Goal: Register for event/course

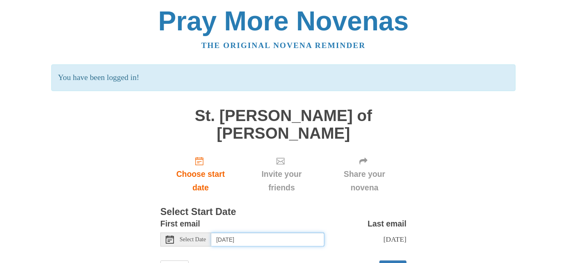
click at [247, 233] on input "Tuesday, October 7th" at bounding box center [267, 240] width 113 height 14
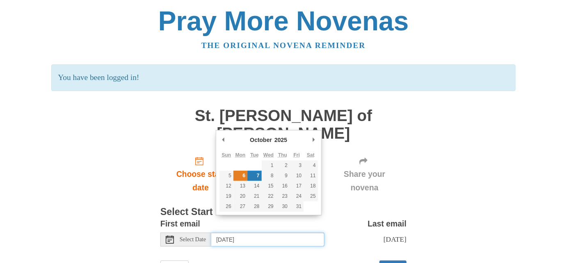
type input "Monday, October 6th"
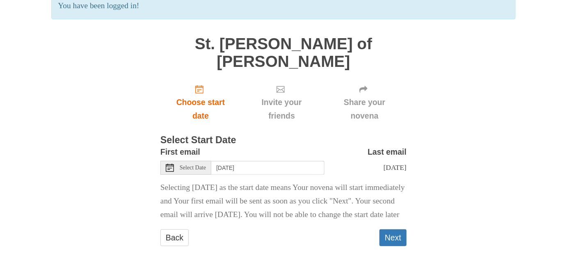
scroll to position [82, 0]
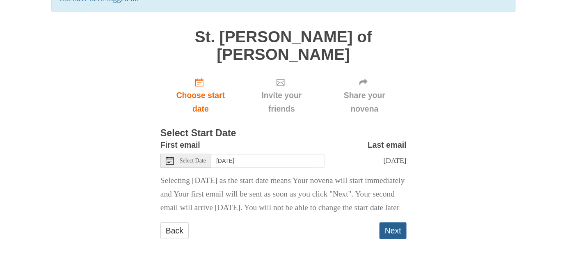
click at [397, 227] on button "Next" at bounding box center [392, 230] width 27 height 17
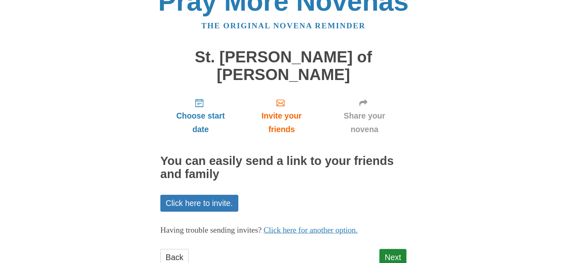
scroll to position [28, 0]
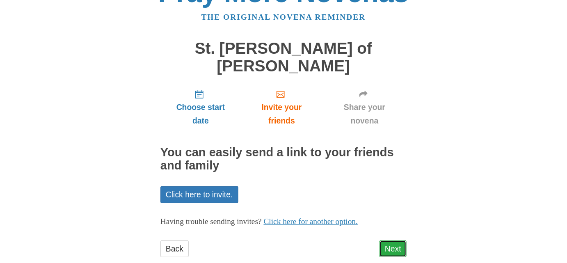
click at [397, 240] on link "Next" at bounding box center [392, 248] width 27 height 17
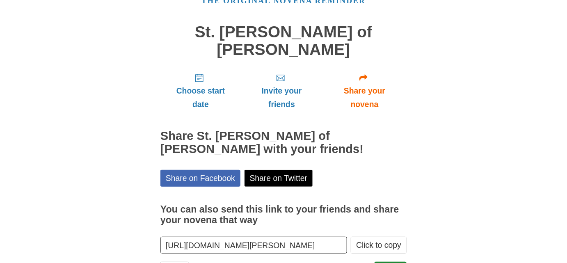
scroll to position [66, 0]
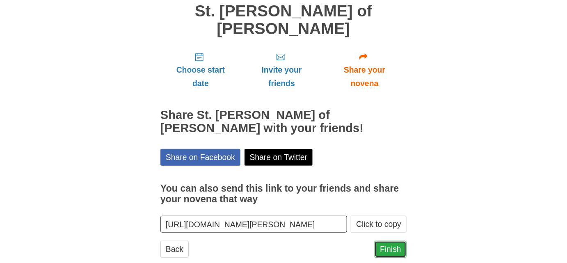
click at [398, 241] on link "Finish" at bounding box center [390, 249] width 32 height 17
